Goal: Task Accomplishment & Management: Use online tool/utility

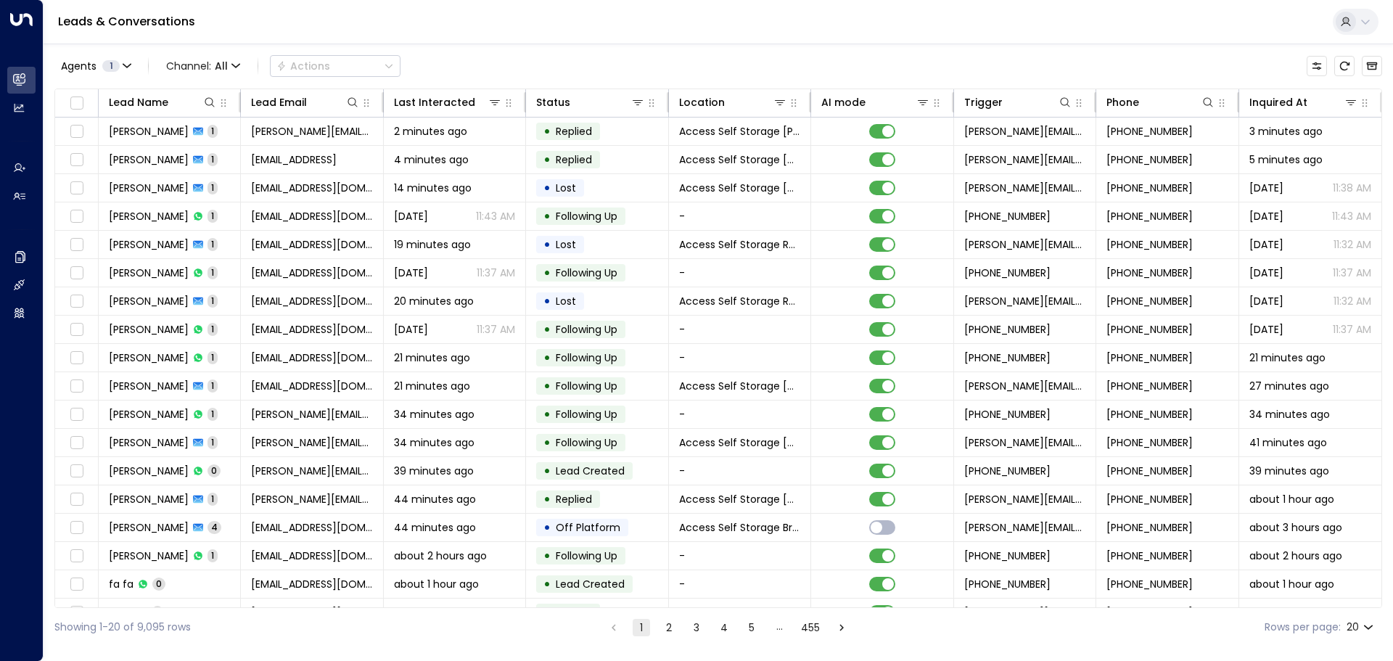
click at [1368, 625] on body "Overview Leads & Conversations Leads & Conversations Analytics Analytics Agents…" at bounding box center [696, 323] width 1393 height 647
click at [1361, 619] on li "100" at bounding box center [1360, 631] width 41 height 26
type input "***"
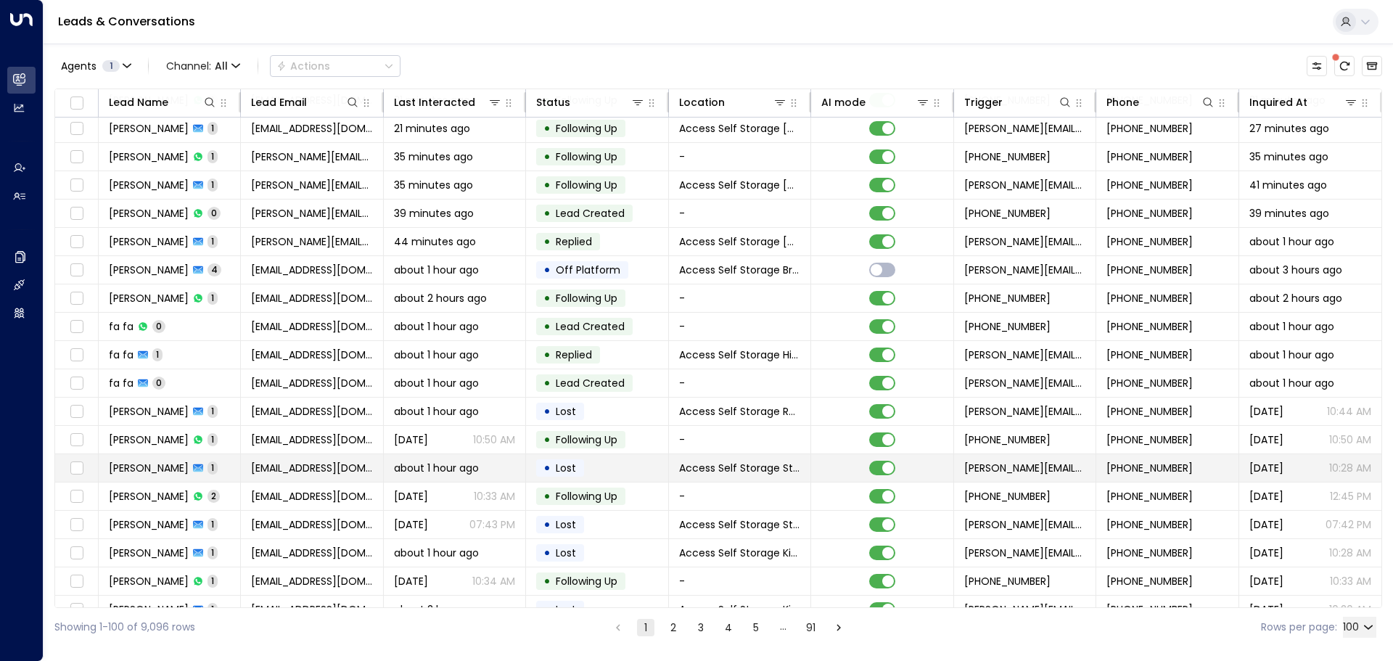
scroll to position [290, 0]
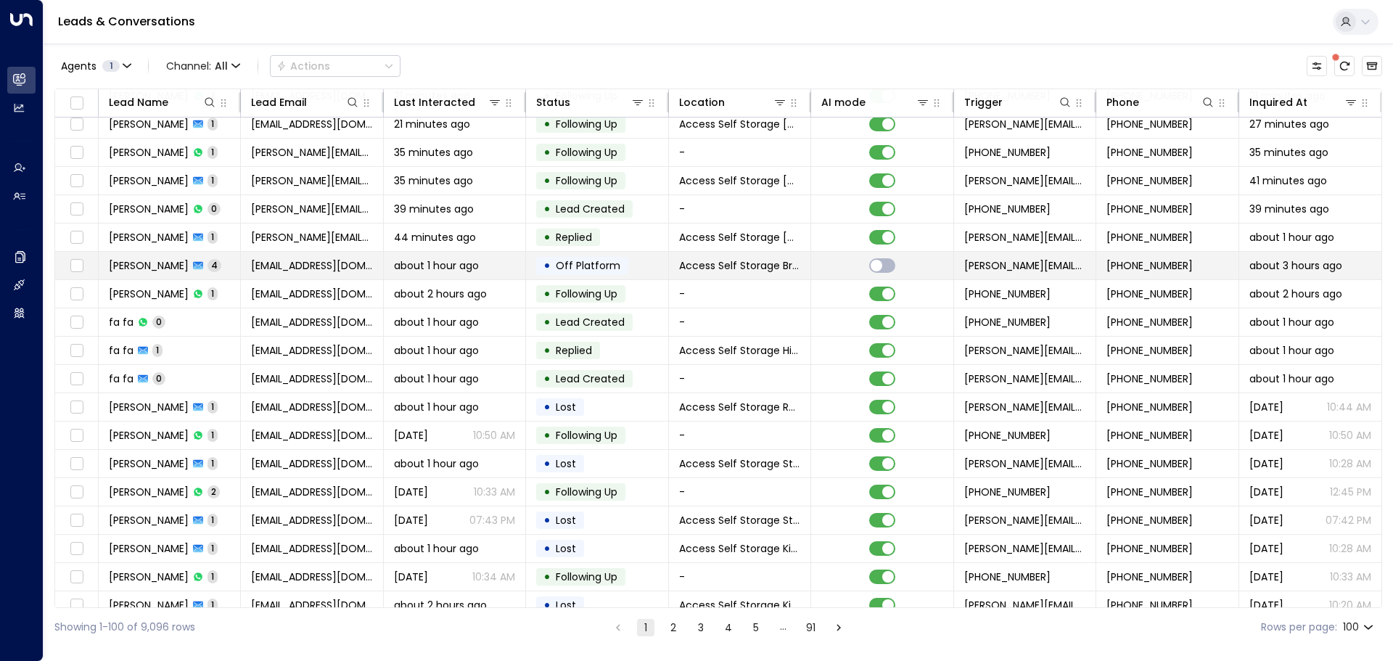
click at [209, 268] on td "[PERSON_NAME] 4" at bounding box center [170, 266] width 142 height 28
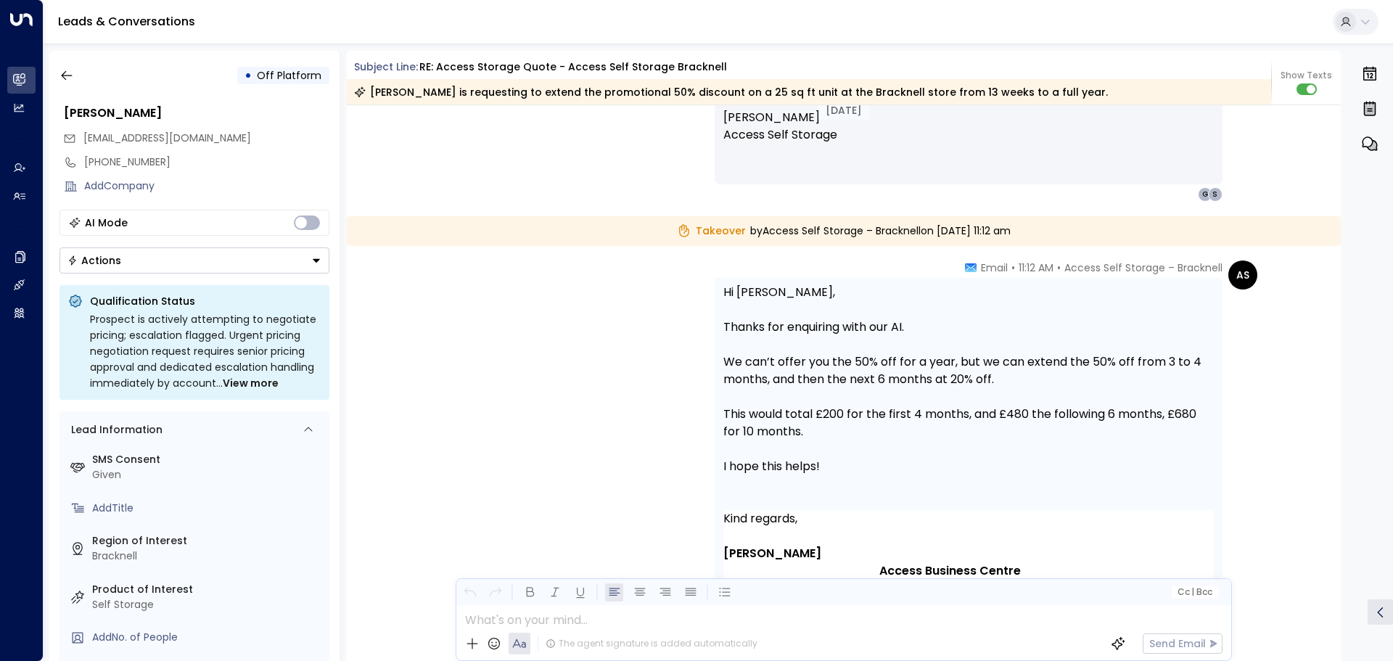
scroll to position [1834, 0]
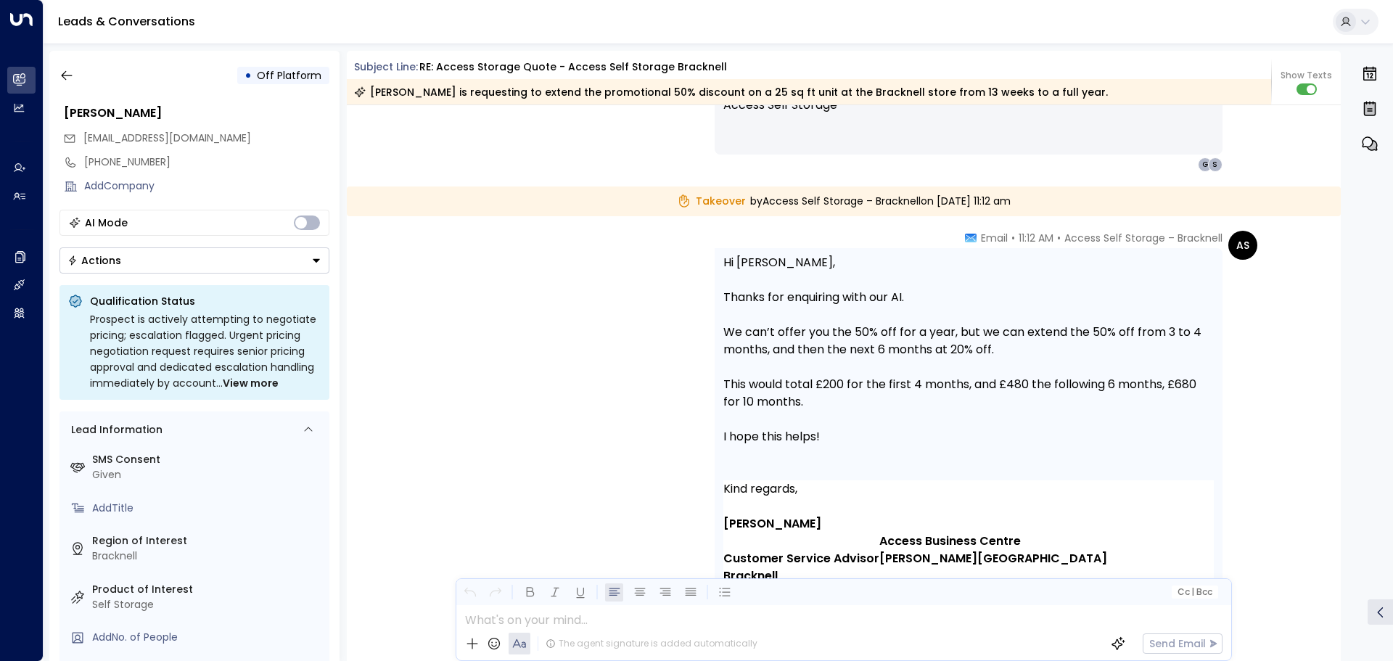
click at [136, 139] on span "[EMAIL_ADDRESS][DOMAIN_NAME]" at bounding box center [167, 138] width 168 height 15
click at [71, 74] on icon "button" at bounding box center [67, 75] width 15 height 15
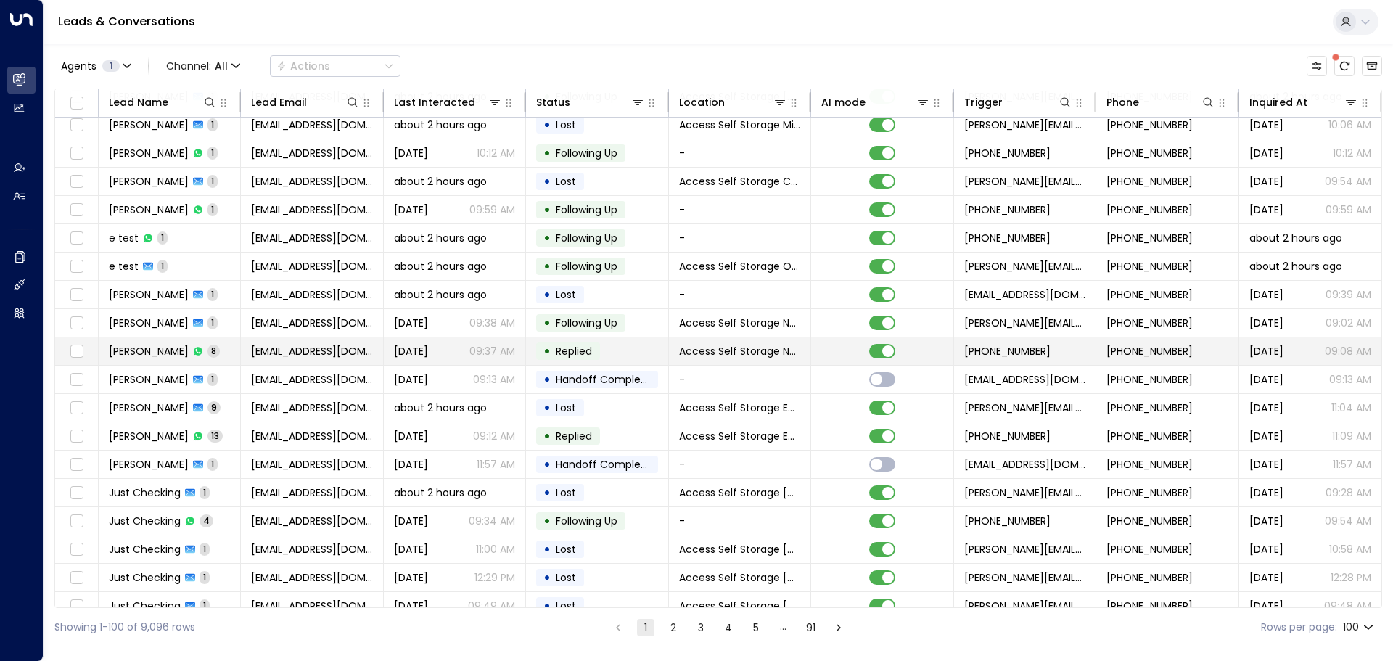
scroll to position [1088, 0]
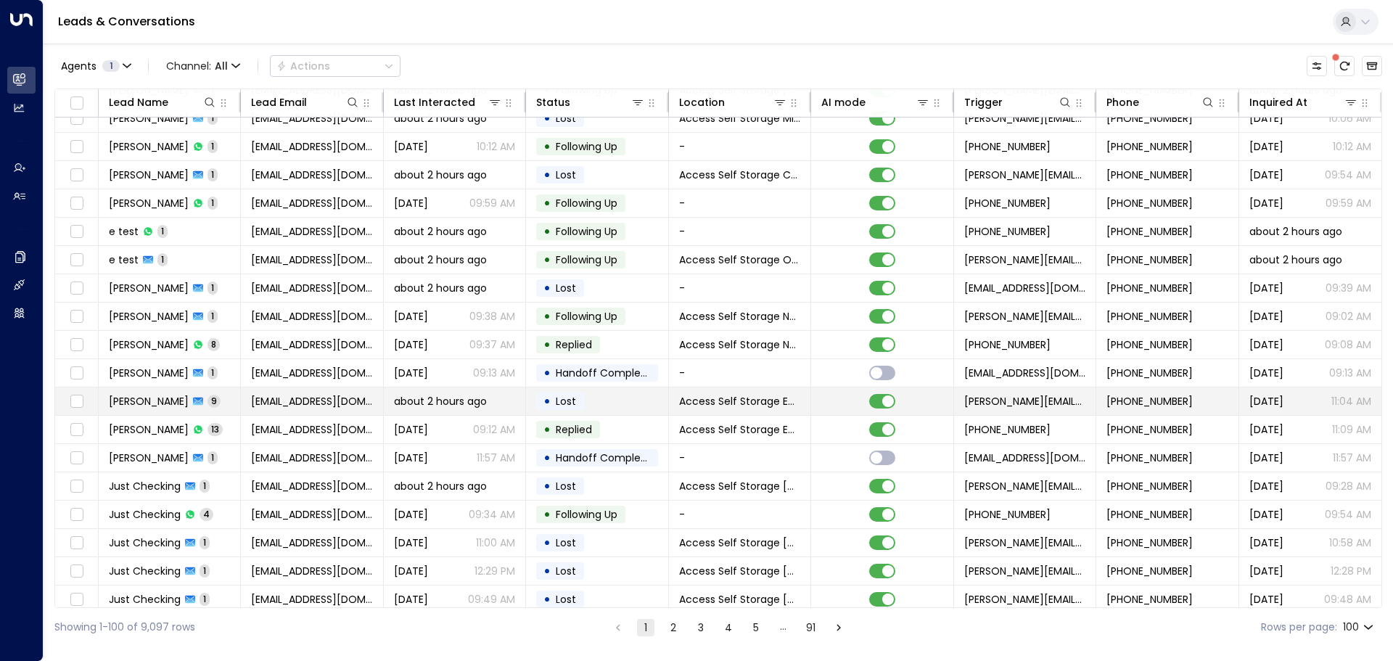
click at [220, 402] on td "[PERSON_NAME] 9" at bounding box center [170, 401] width 142 height 28
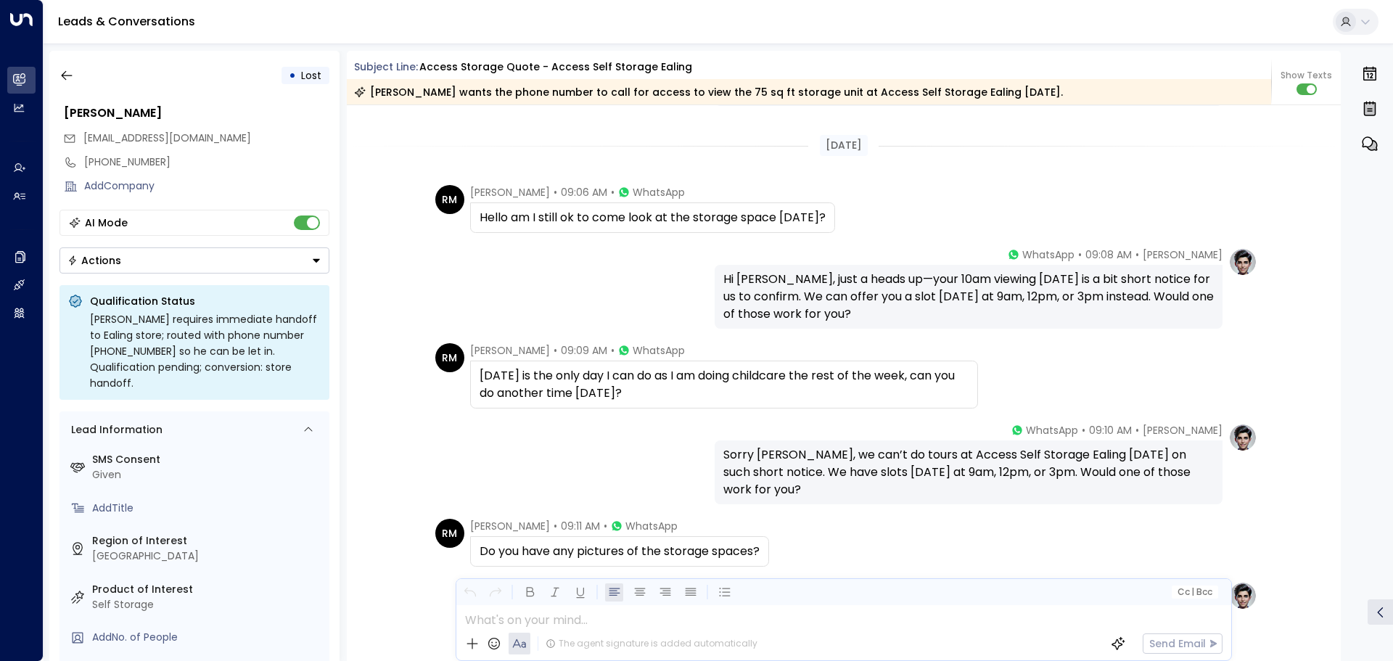
scroll to position [3593, 0]
